Goal: Transaction & Acquisition: Purchase product/service

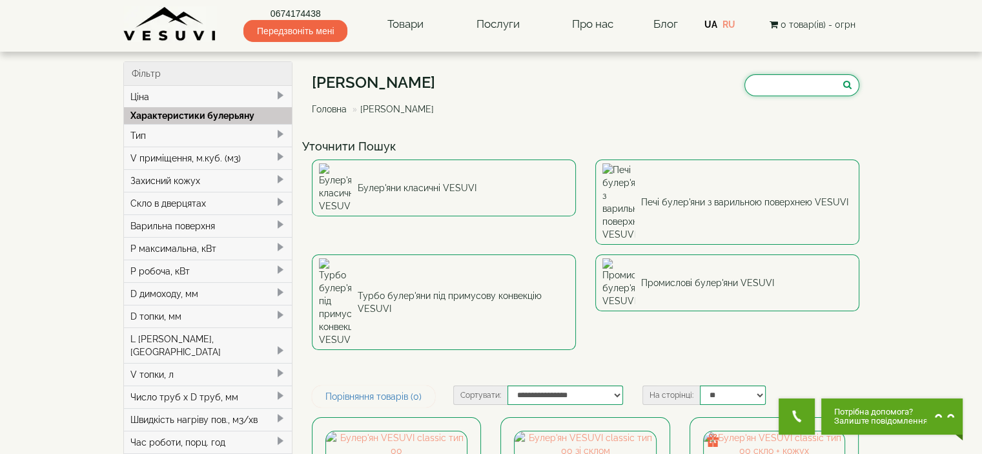
click at [796, 87] on input "search" at bounding box center [802, 85] width 115 height 22
paste input "*********"
type input "*********"
click at [847, 87] on icon "submit" at bounding box center [848, 84] width 8 height 9
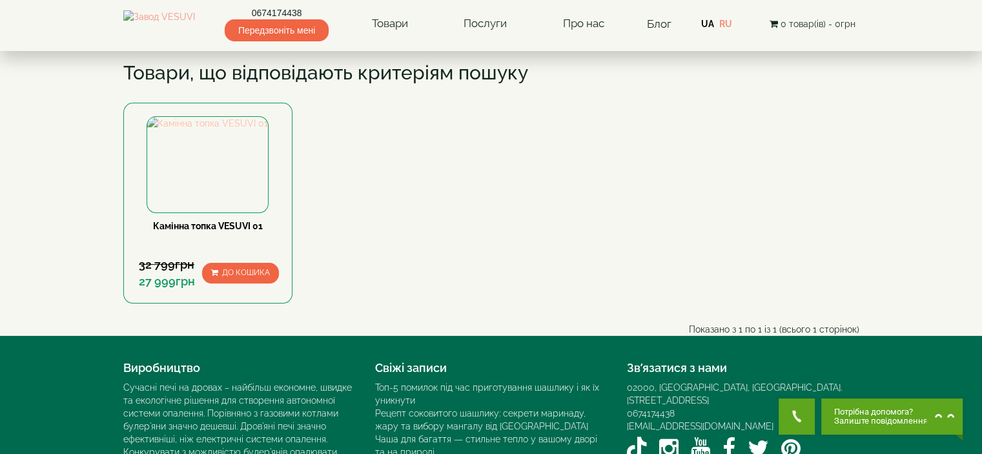
scroll to position [194, 0]
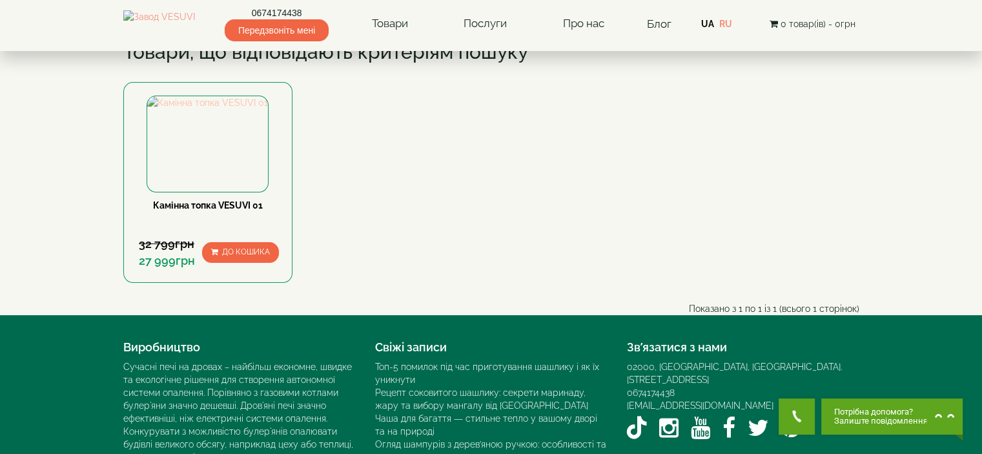
click at [261, 109] on img at bounding box center [207, 102] width 121 height 13
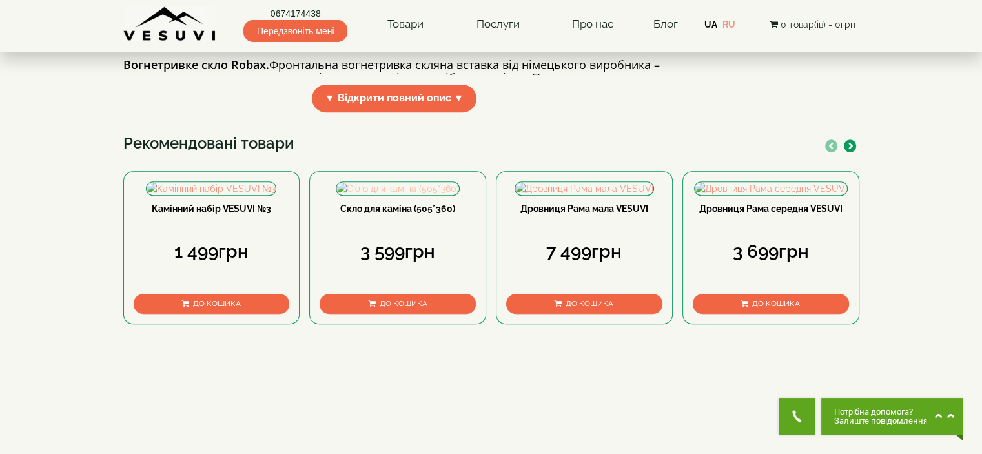
scroll to position [452, 0]
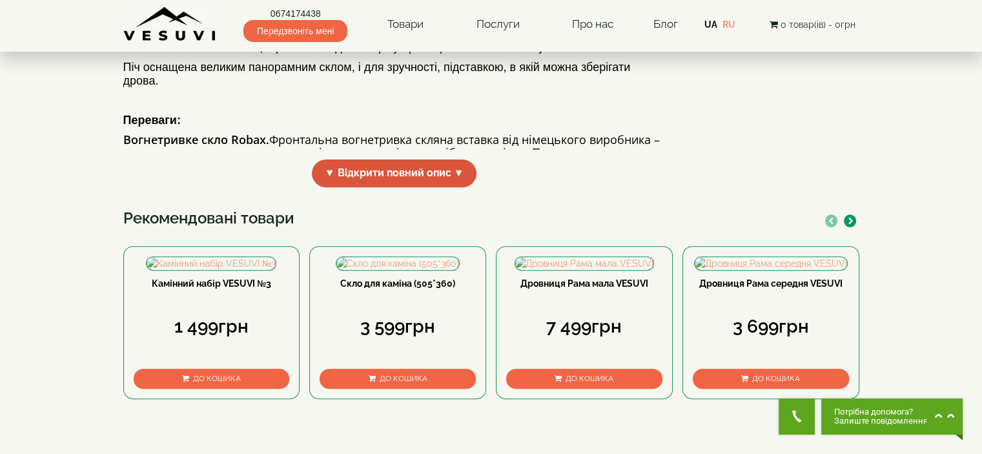
click at [369, 187] on span "▼ Відкрити повний опис ▼" at bounding box center [394, 174] width 165 height 28
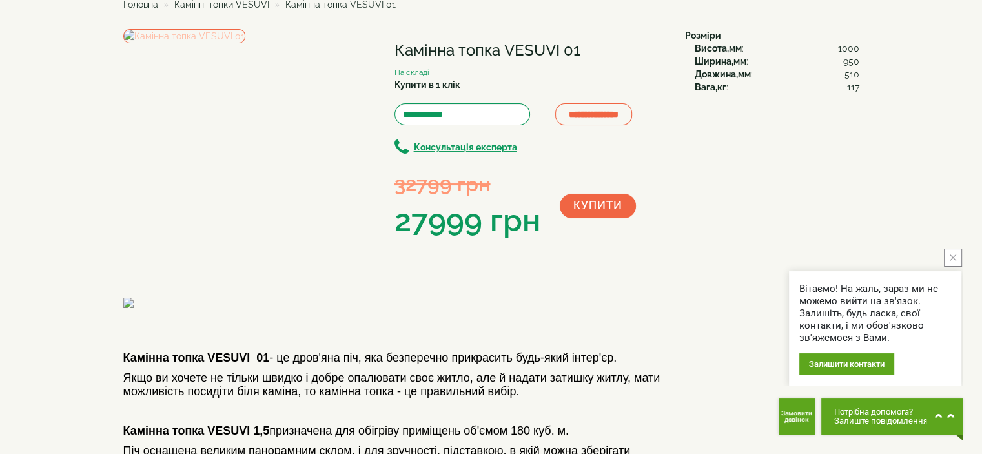
scroll to position [0, 0]
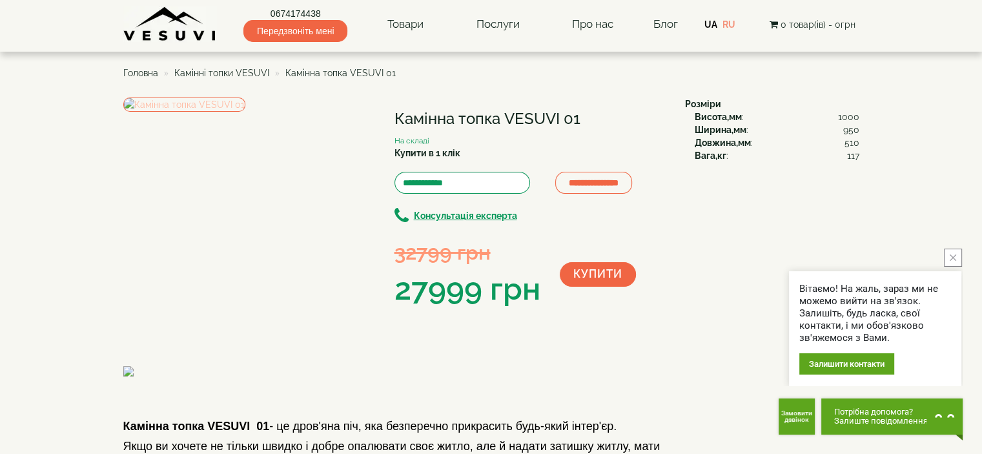
click at [245, 112] on img at bounding box center [184, 105] width 122 height 14
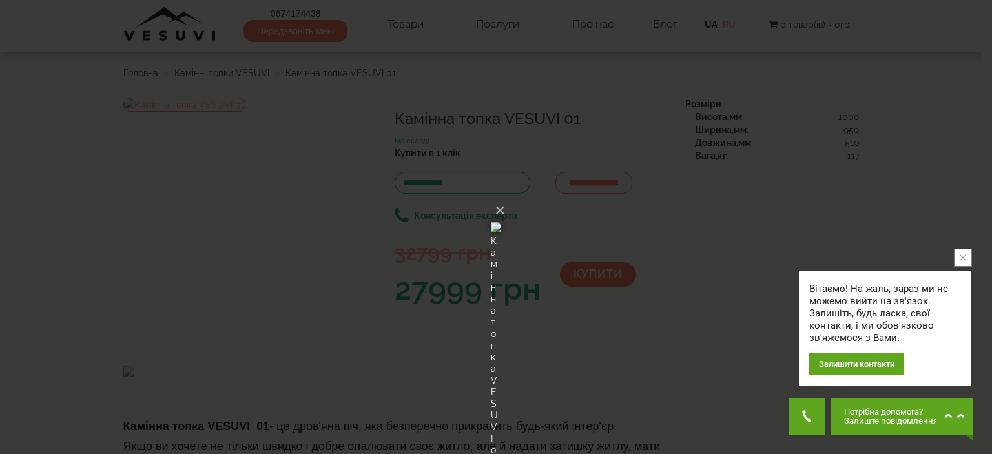
click at [729, 129] on div "× Камінна топка VESUVI 01 Loading..." at bounding box center [496, 227] width 992 height 454
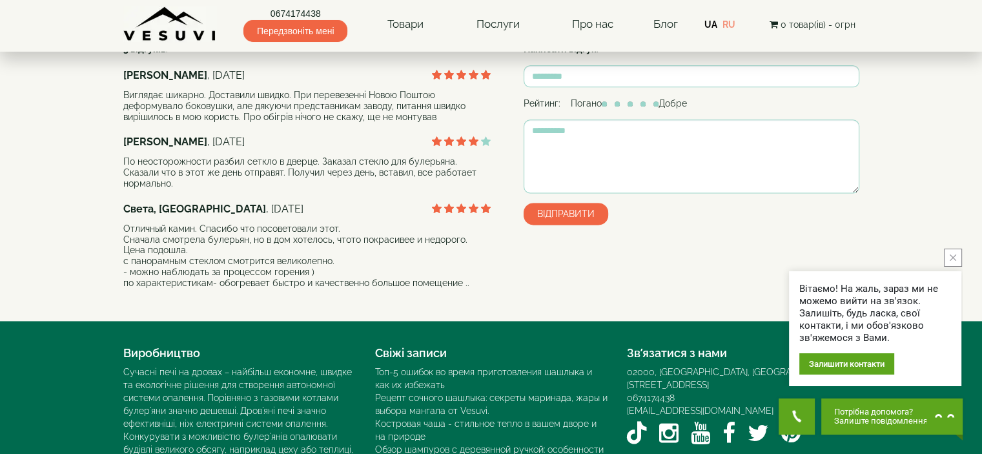
scroll to position [1550, 0]
